Goal: Task Accomplishment & Management: Use online tool/utility

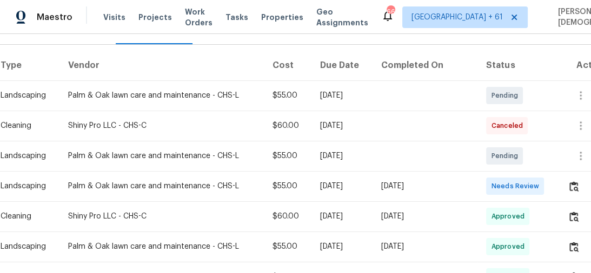
scroll to position [152, 0]
click at [579, 183] on button "button" at bounding box center [573, 186] width 12 height 26
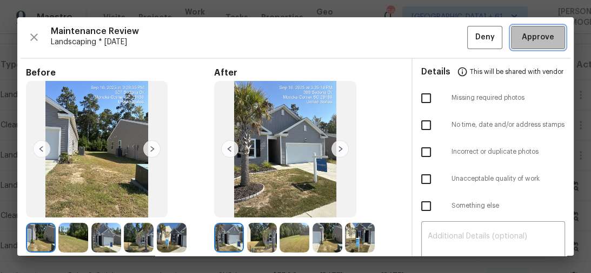
click at [527, 38] on span "Approve" at bounding box center [538, 38] width 32 height 14
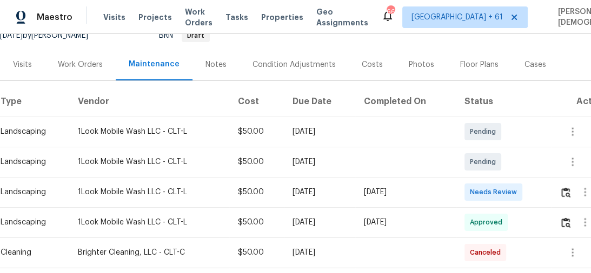
scroll to position [126, 0]
click at [564, 182] on button "button" at bounding box center [565, 192] width 12 height 26
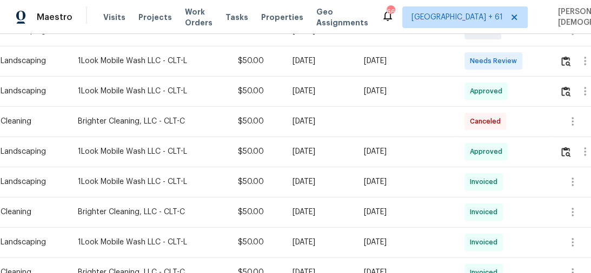
scroll to position [253, 0]
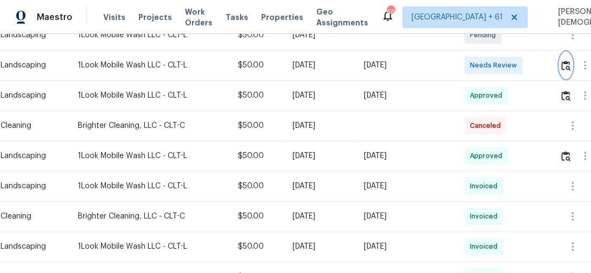
click at [562, 52] on button "button" at bounding box center [565, 65] width 12 height 26
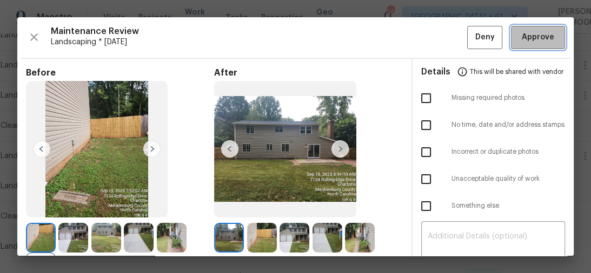
click at [532, 43] on button "Approve" at bounding box center [538, 37] width 54 height 23
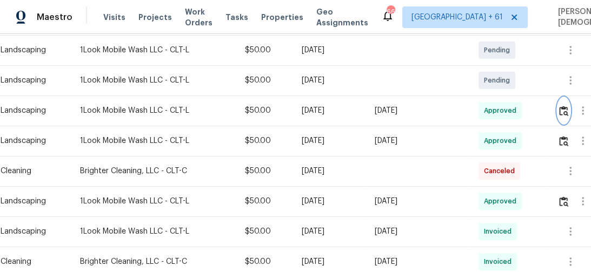
scroll to position [207, 0]
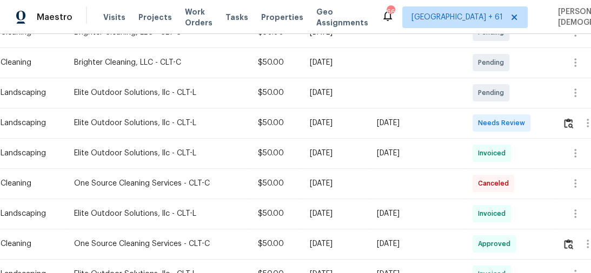
scroll to position [245, 0]
click at [573, 118] on img "button" at bounding box center [568, 123] width 9 height 10
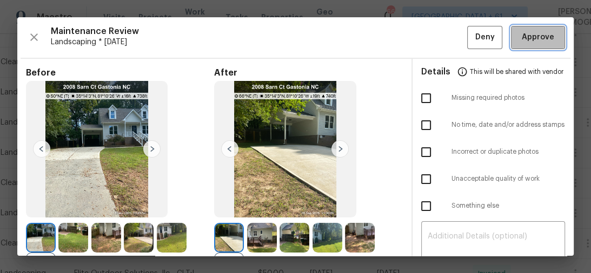
click at [535, 43] on button "Approve" at bounding box center [538, 37] width 54 height 23
